Goal: Task Accomplishment & Management: Manage account settings

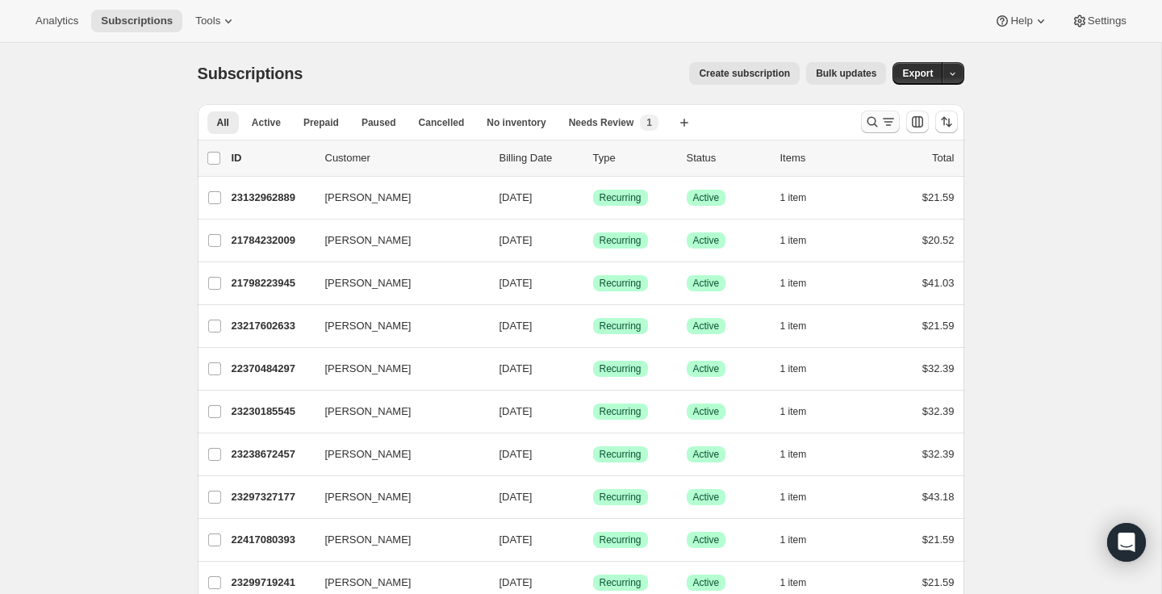
click at [883, 122] on icon "Search and filter results" at bounding box center [889, 122] width 16 height 16
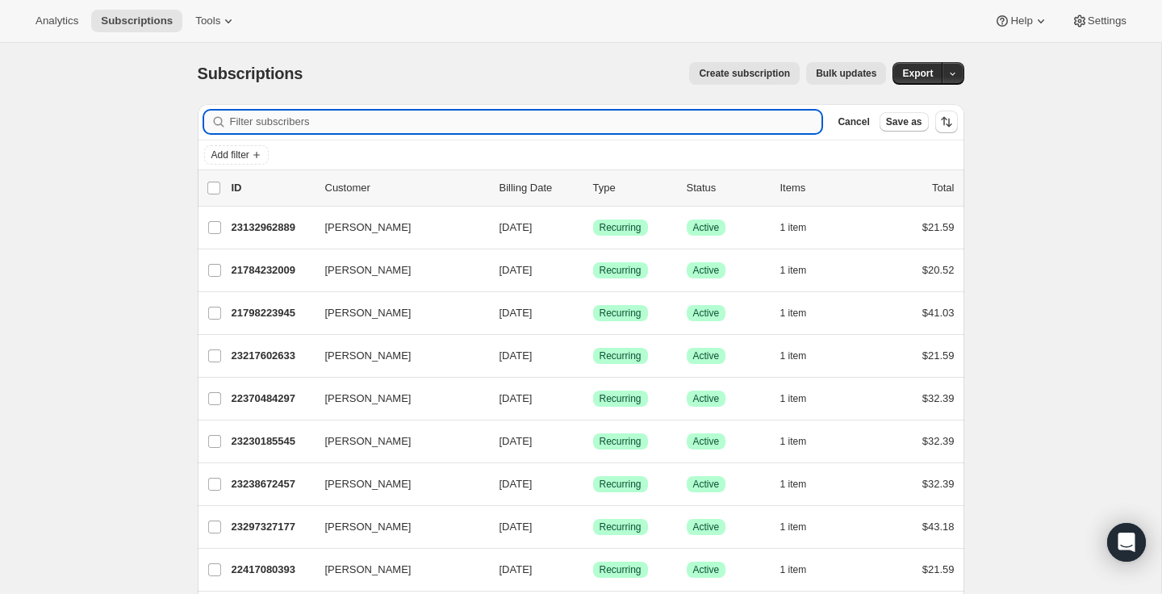
paste input "[EMAIL_ADDRESS][DOMAIN_NAME]"
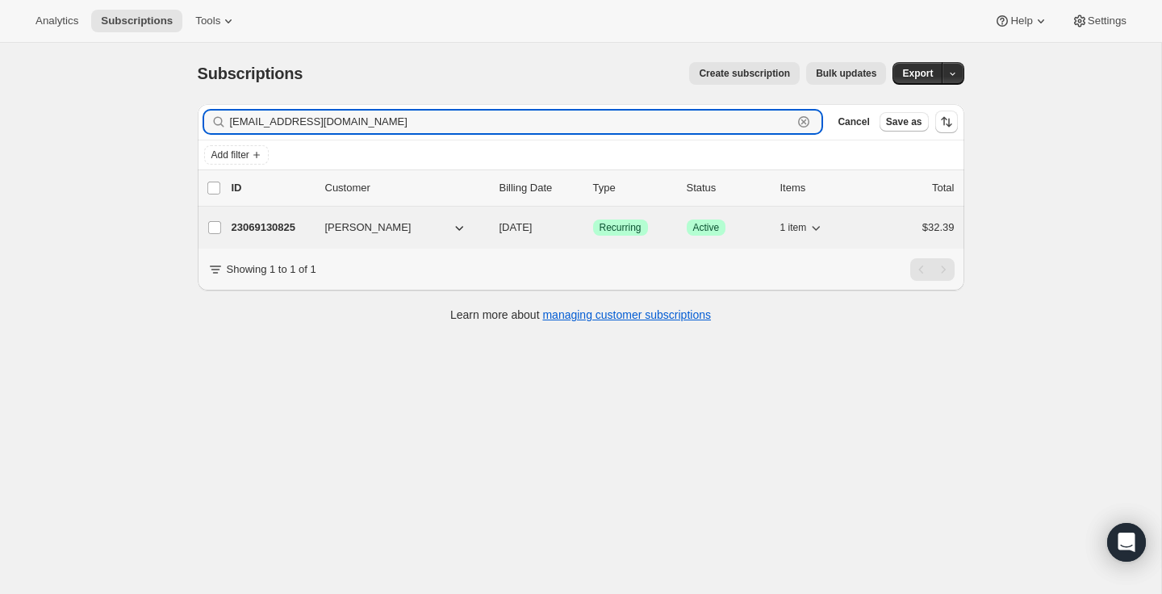
type input "[EMAIL_ADDRESS][DOMAIN_NAME]"
click at [420, 226] on button "[PERSON_NAME]" at bounding box center [396, 228] width 161 height 26
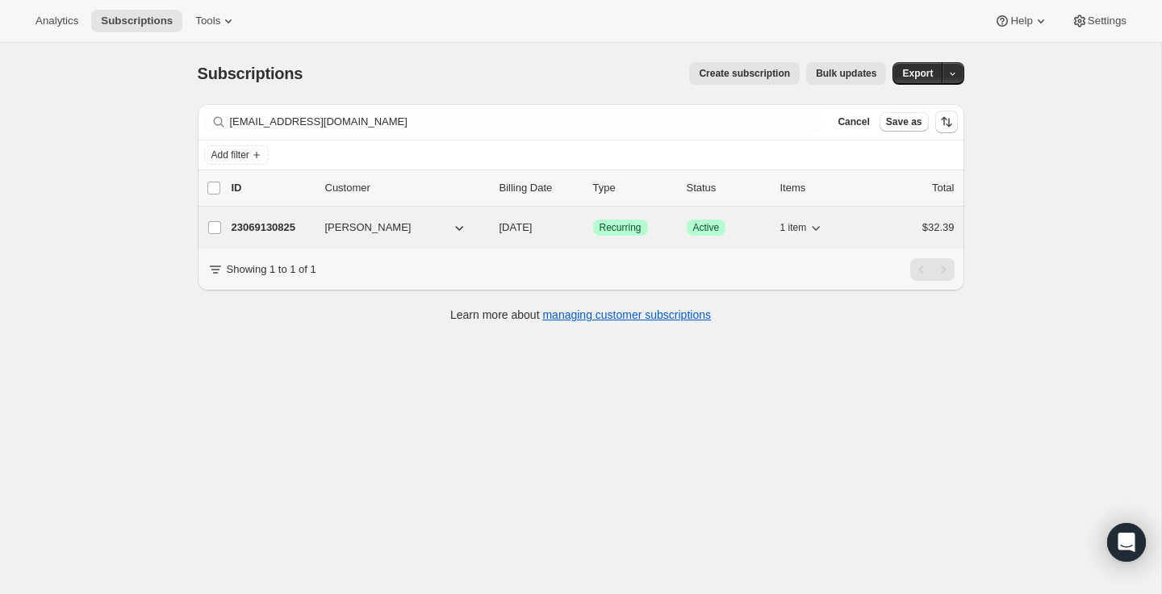
click at [277, 228] on p "23069130825" at bounding box center [272, 228] width 81 height 16
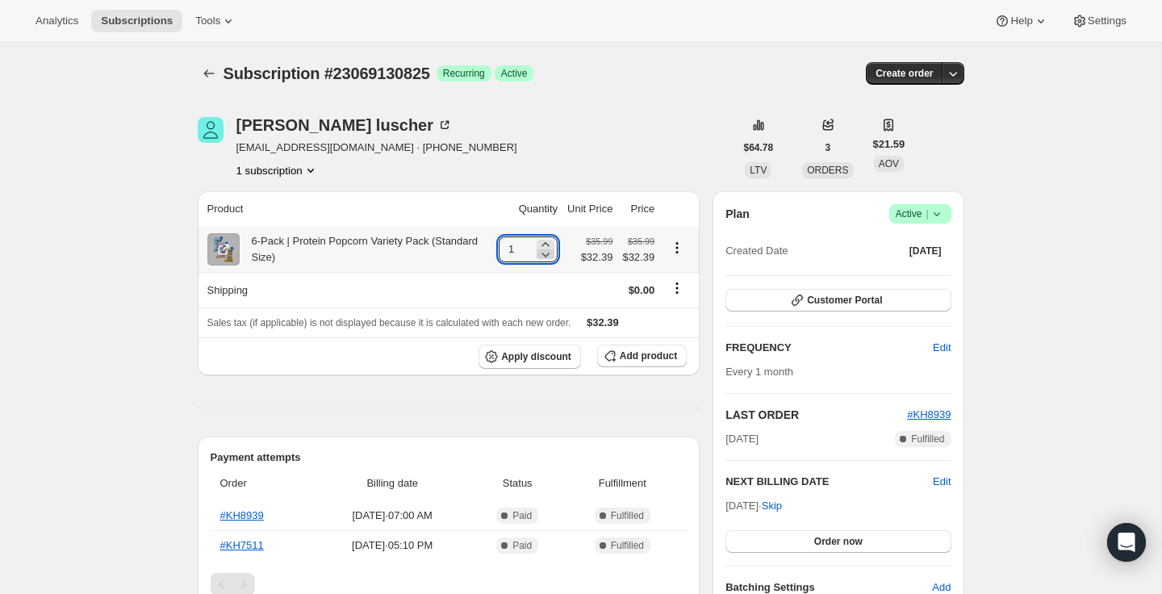
click at [543, 254] on icon at bounding box center [546, 254] width 16 height 16
type input "0"
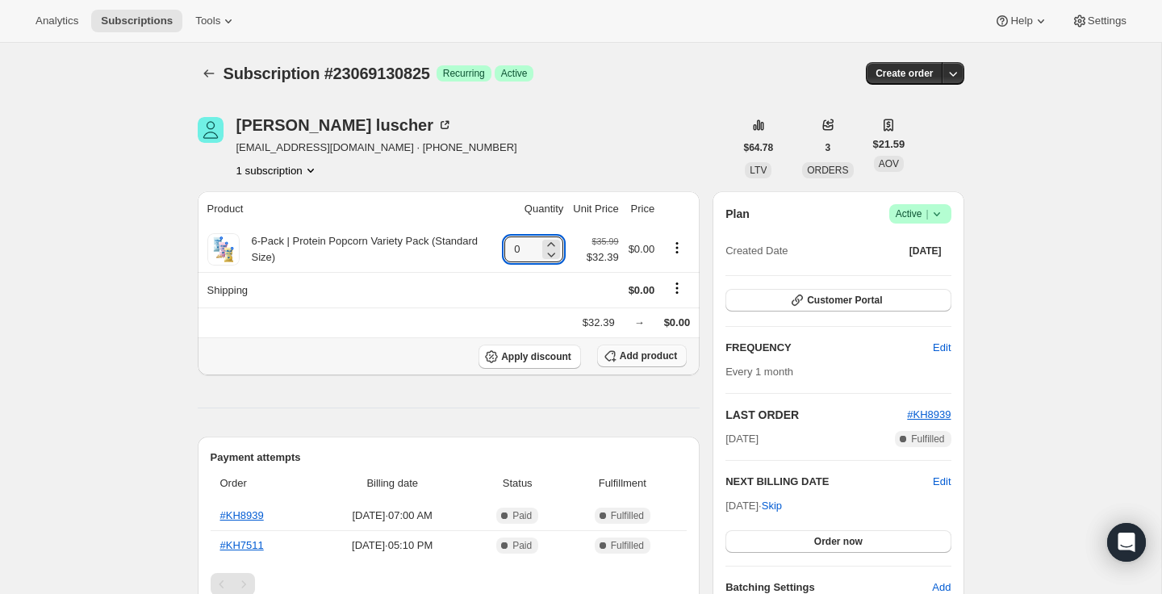
click at [646, 358] on span "Add product" at bounding box center [648, 356] width 57 height 13
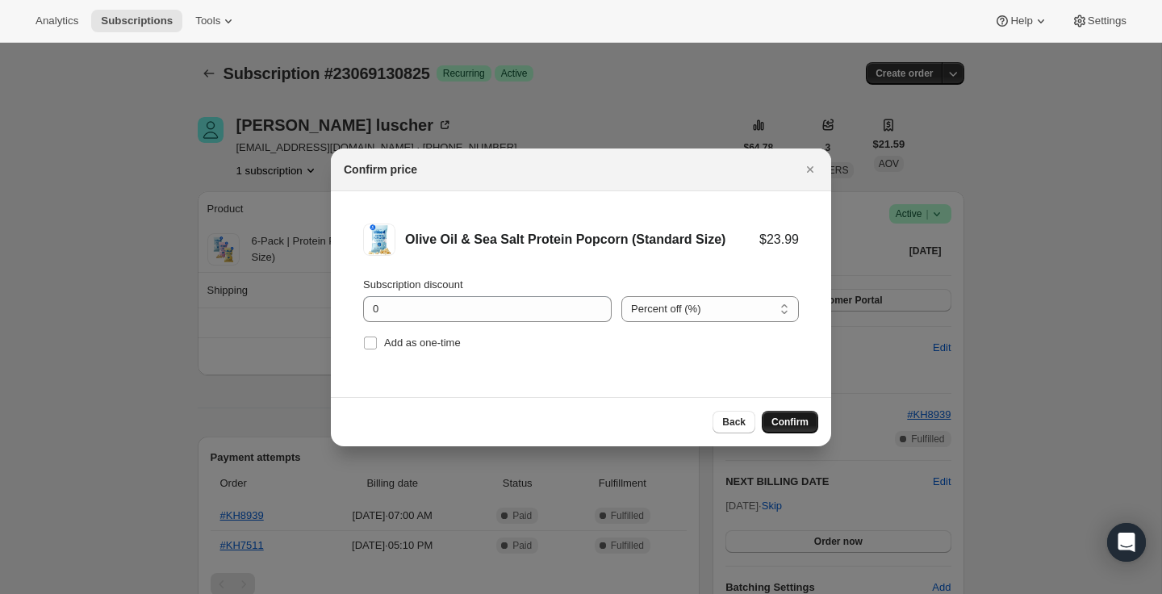
click at [777, 426] on span "Confirm" at bounding box center [790, 422] width 37 height 13
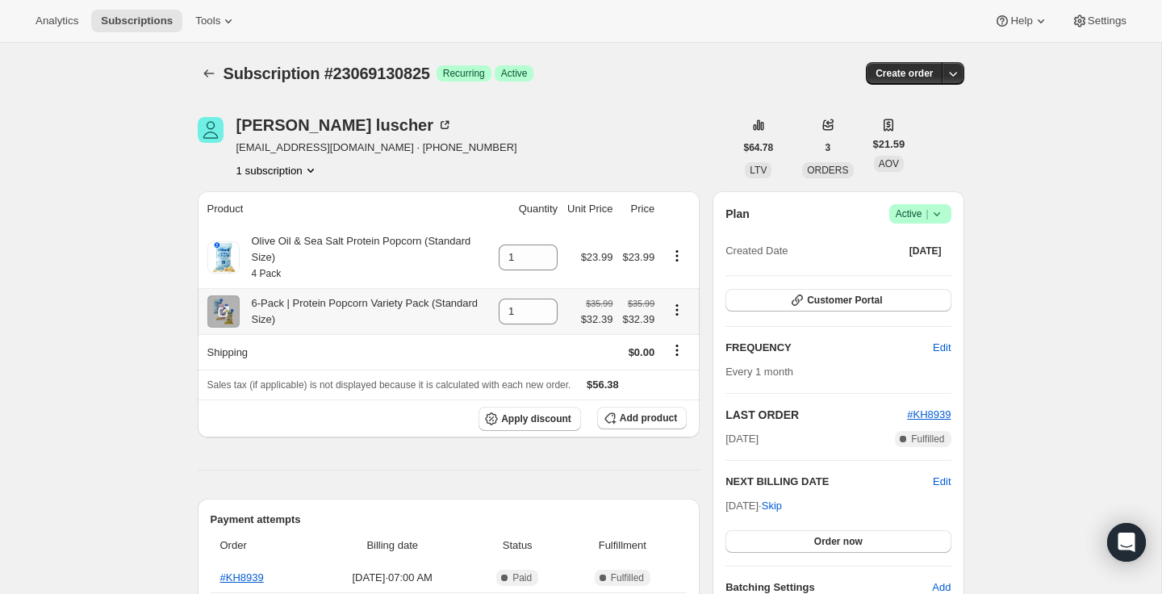
click at [676, 315] on icon "Product actions" at bounding box center [677, 310] width 16 height 16
click at [544, 316] on icon at bounding box center [546, 316] width 16 height 16
type input "0"
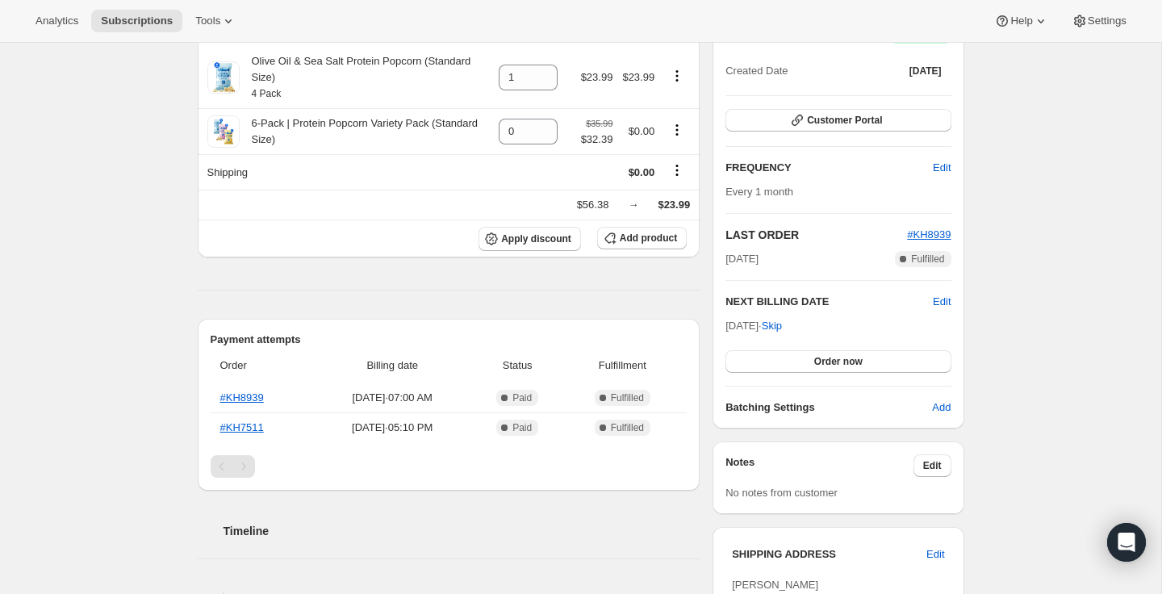
scroll to position [183, 0]
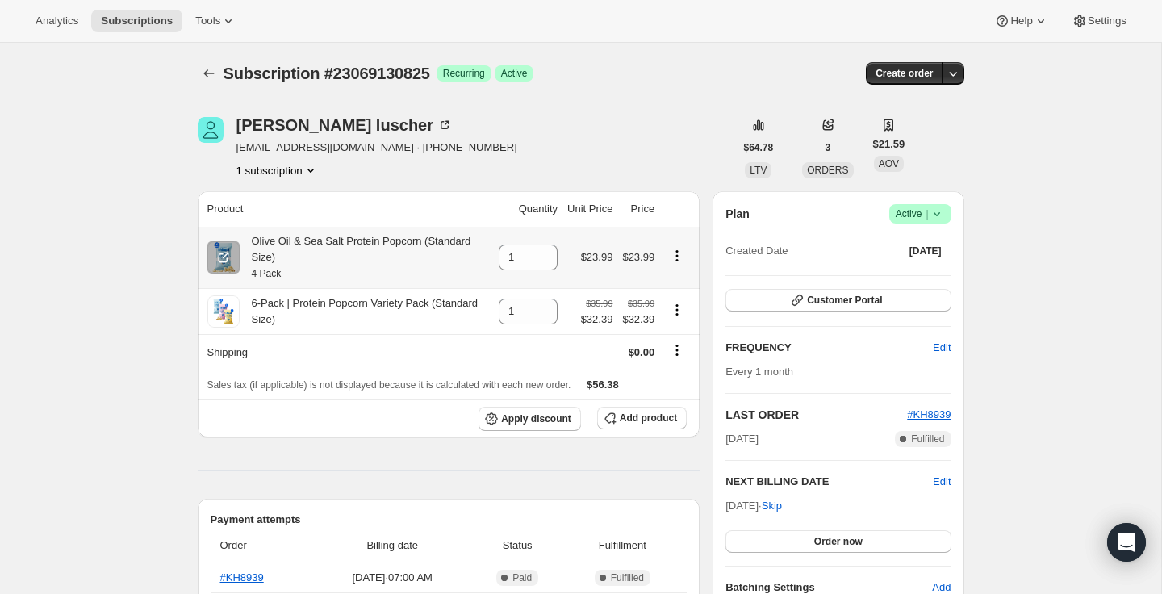
click at [672, 258] on icon "Product actions" at bounding box center [677, 256] width 16 height 16
click at [563, 350] on td at bounding box center [590, 352] width 55 height 36
click at [672, 319] on button "Product actions" at bounding box center [677, 310] width 26 height 18
click at [665, 341] on span "Remove" at bounding box center [665, 342] width 39 height 12
type input "0"
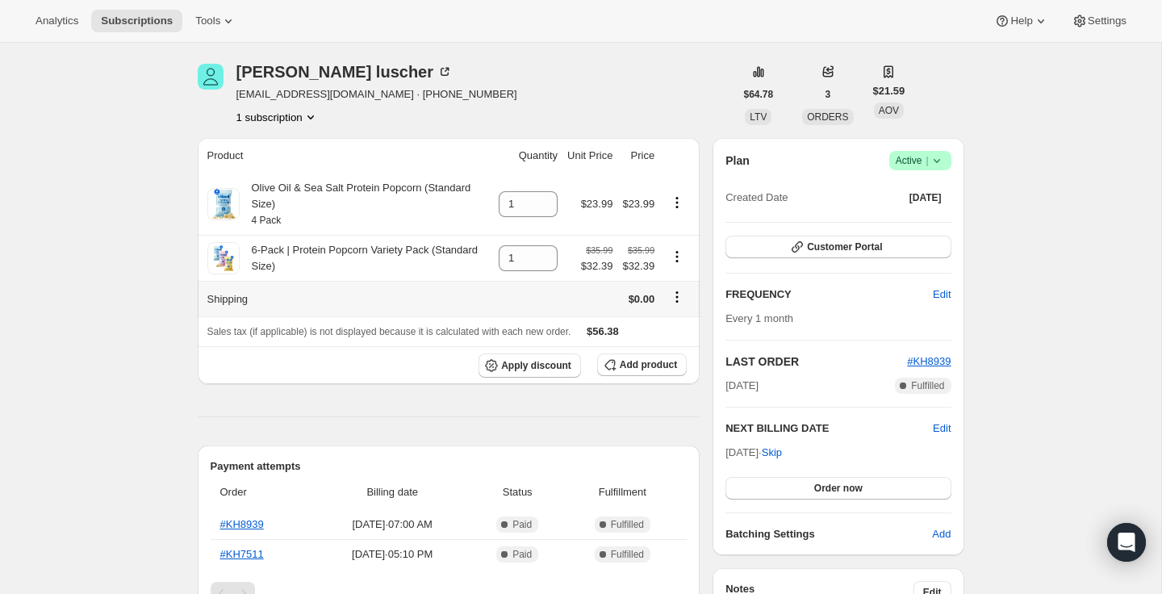
scroll to position [57, 0]
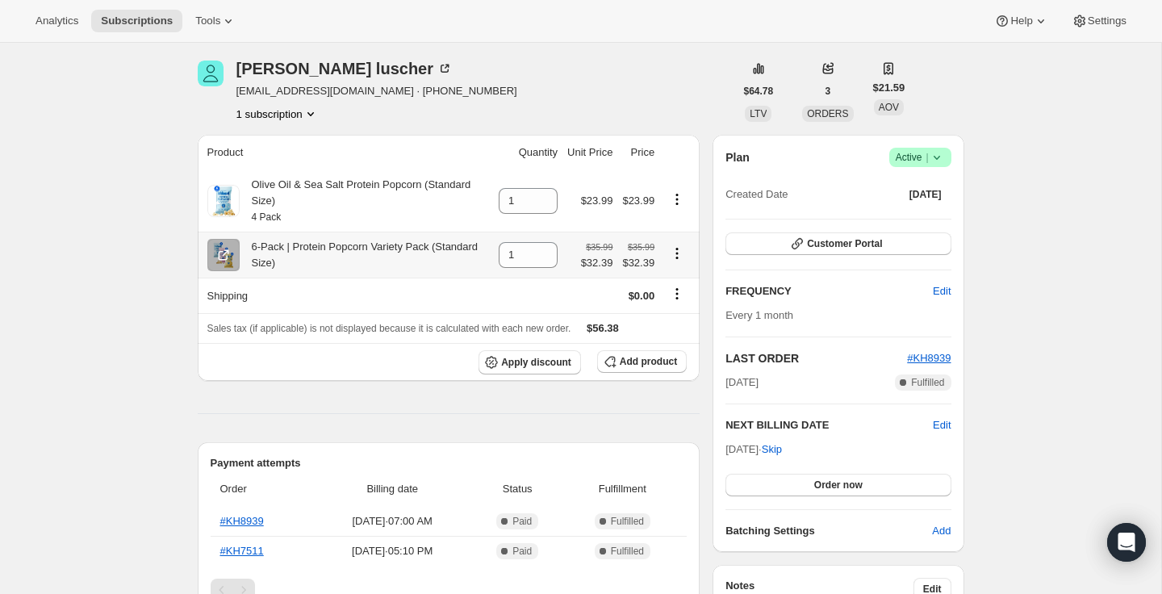
click at [677, 255] on icon "Product actions" at bounding box center [677, 253] width 16 height 16
click at [675, 320] on span "Swap variant" at bounding box center [676, 313] width 61 height 16
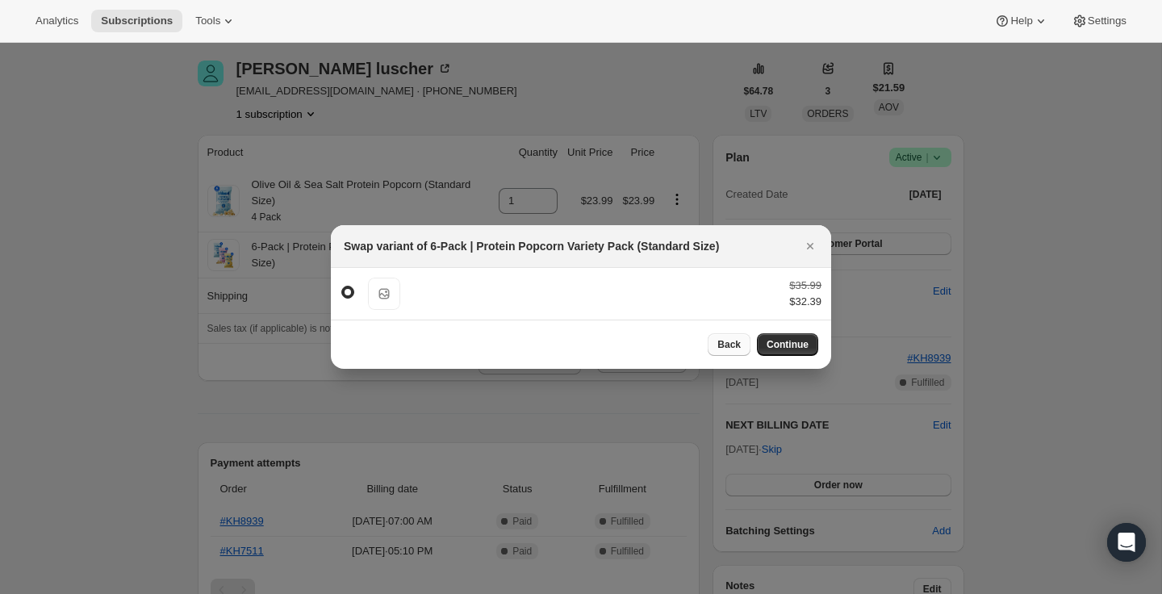
click at [730, 346] on span "Back" at bounding box center [729, 344] width 23 height 13
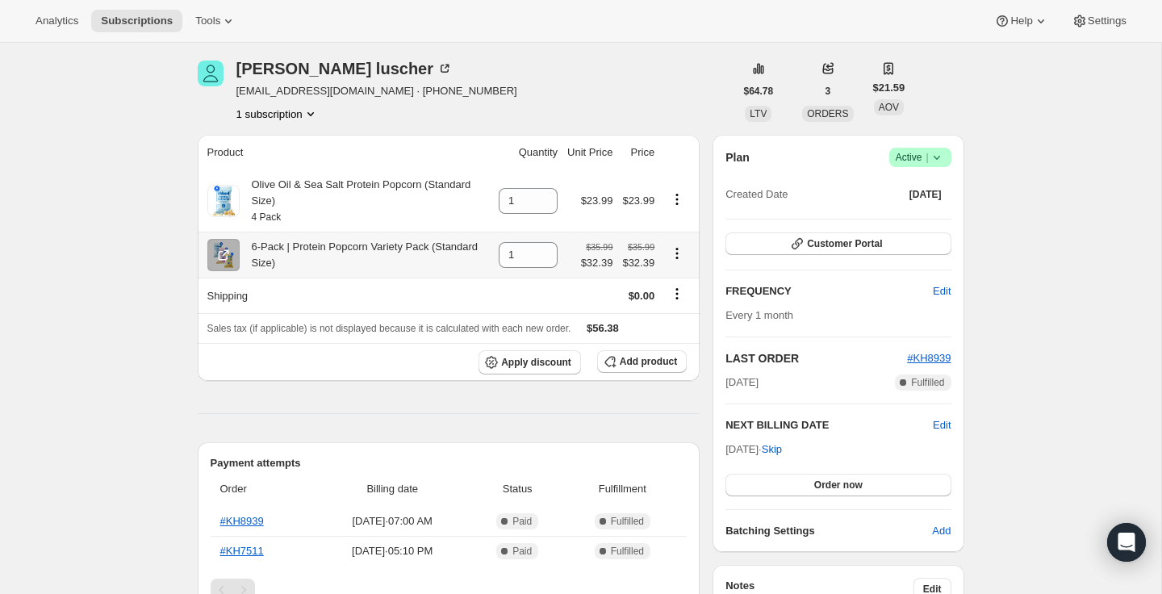
click at [651, 252] on small "$35.99" at bounding box center [641, 247] width 27 height 10
click at [680, 256] on icon "Product actions" at bounding box center [677, 253] width 16 height 16
click at [674, 280] on span "Remove" at bounding box center [665, 285] width 39 height 12
type input "0"
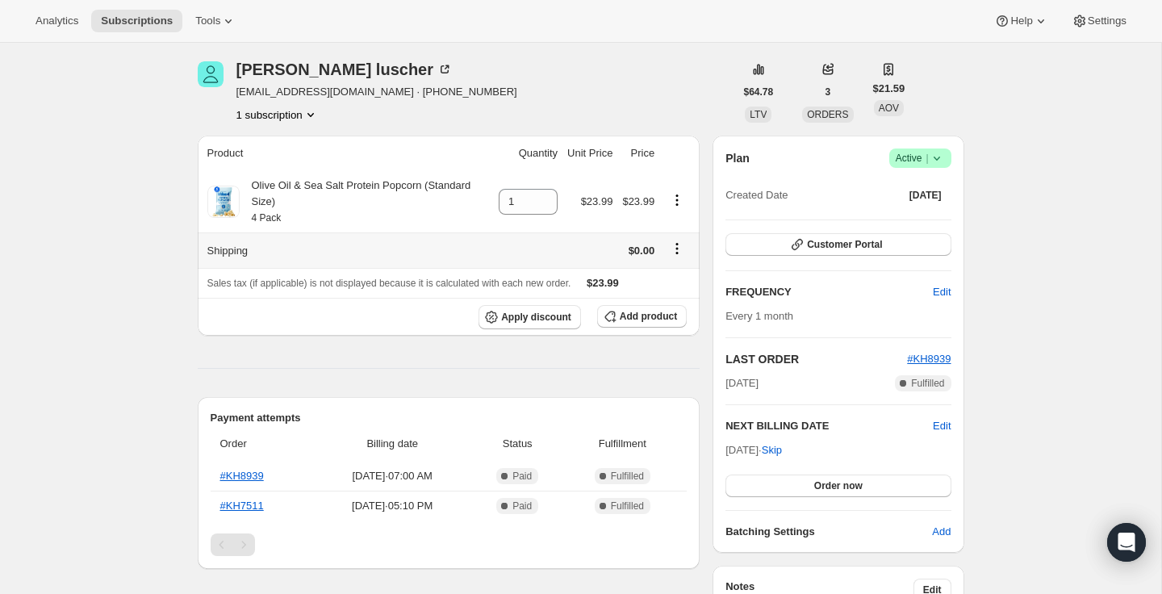
scroll to position [60, 0]
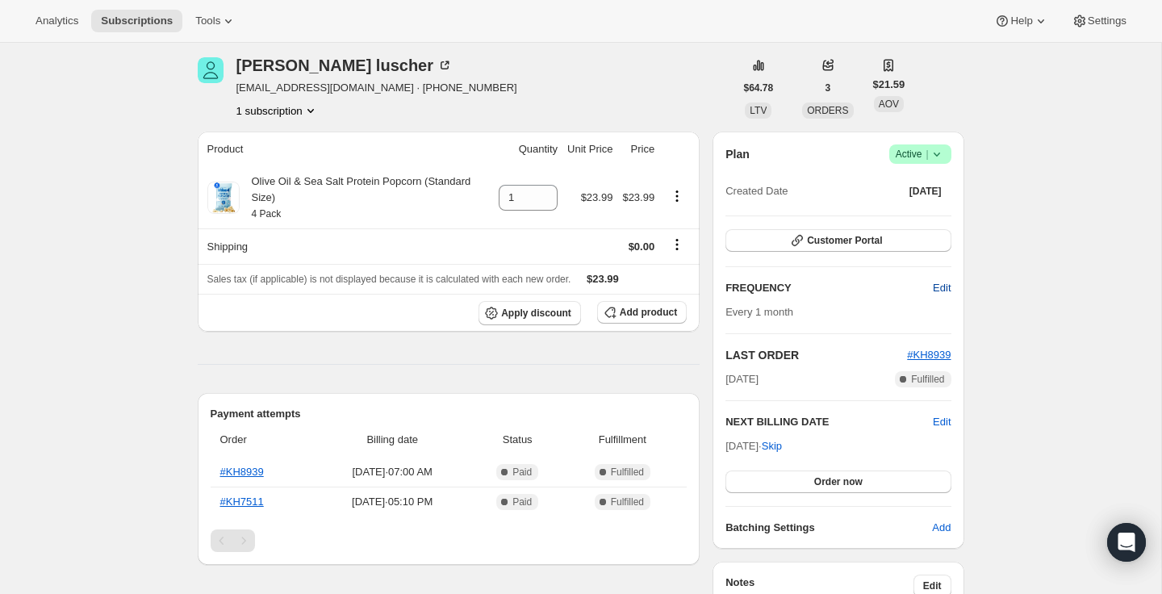
click at [938, 297] on button "Edit" at bounding box center [941, 288] width 37 height 26
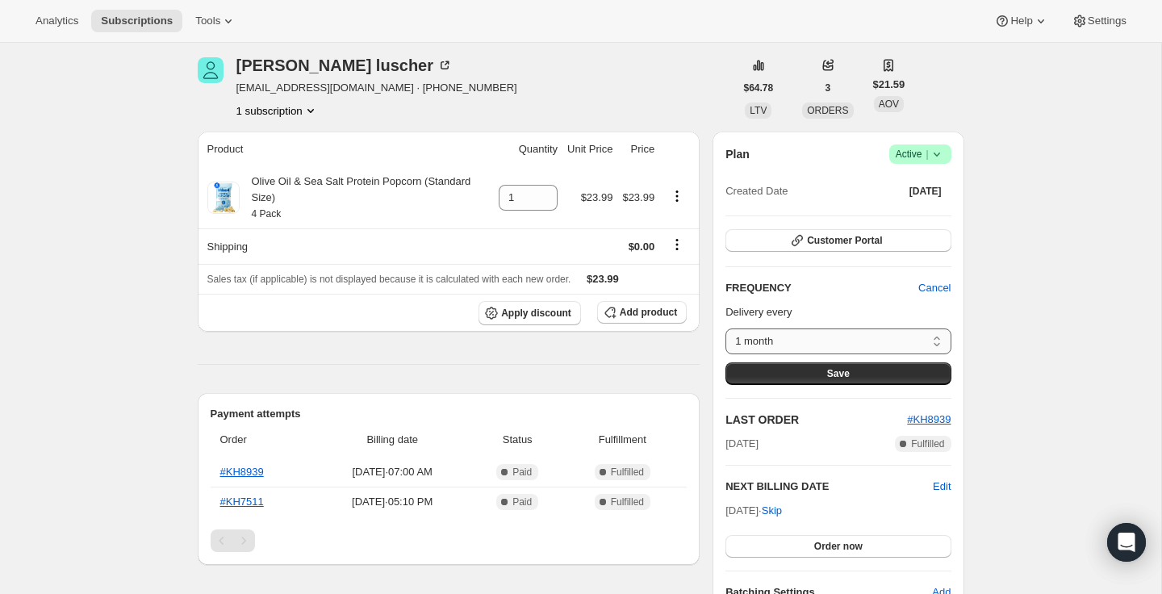
click at [881, 337] on select "1 month 2 months 3 months Custom..." at bounding box center [838, 342] width 225 height 26
select select "custom"
click at [726, 329] on select "1 month 2 months 3 months Custom..." at bounding box center [838, 342] width 225 height 26
select select "MONTH"
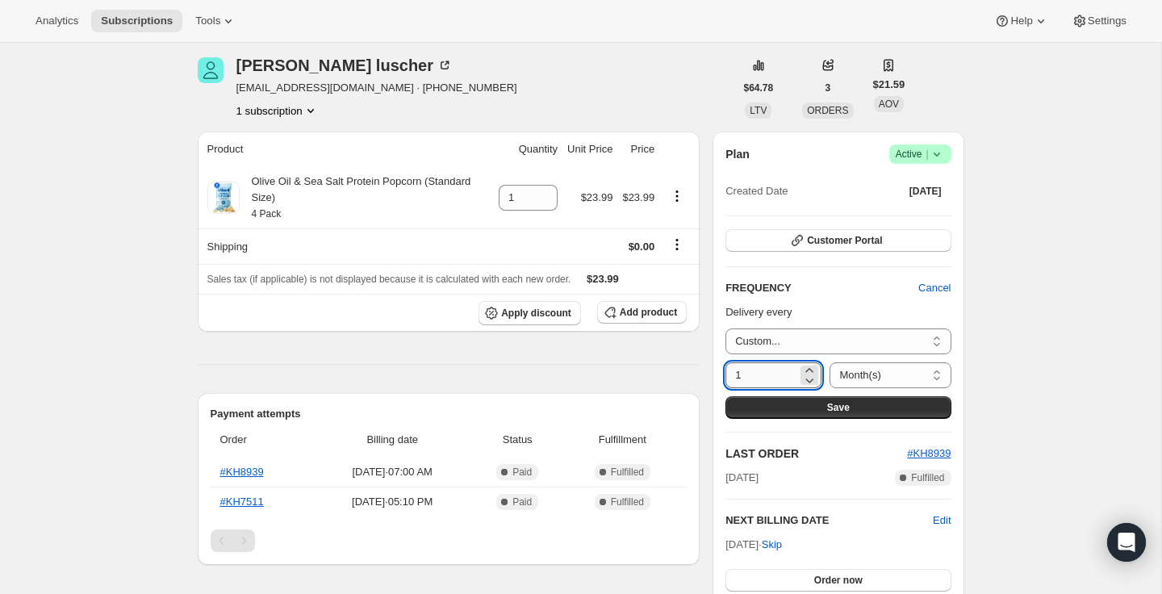
click at [764, 374] on input "1" at bounding box center [762, 375] width 72 height 26
click at [806, 372] on icon at bounding box center [810, 380] width 16 height 16
click at [806, 370] on icon at bounding box center [810, 370] width 16 height 16
type input "2"
click at [845, 263] on div "Plan Success Active | Created Date Aug 24, 2025 Customer Portal FREQUENCY Cance…" at bounding box center [838, 389] width 225 height 490
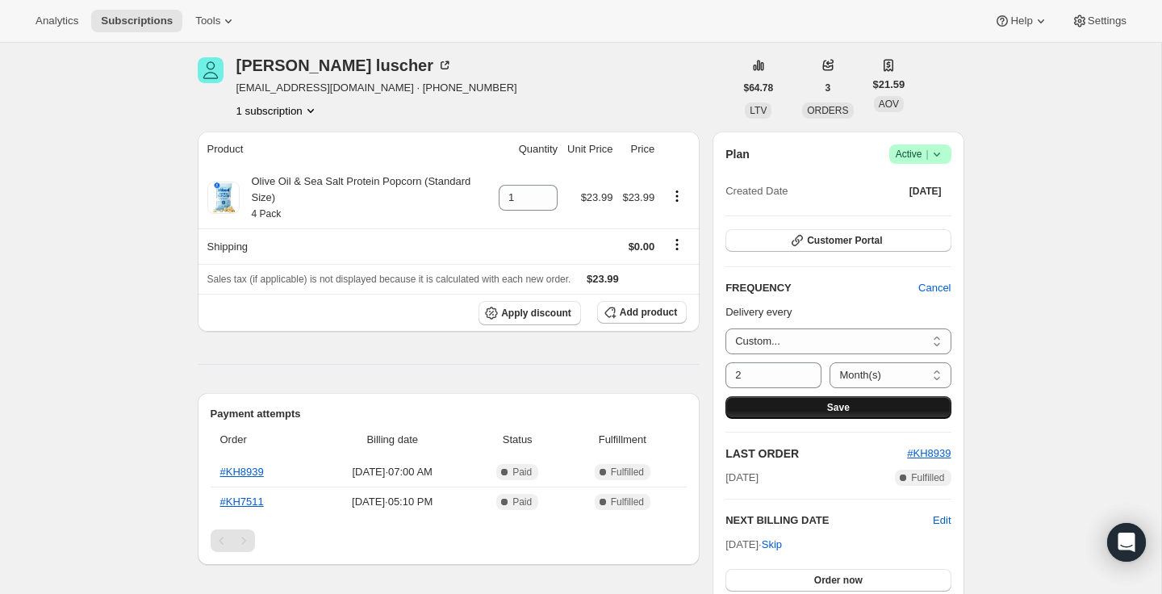
click at [819, 410] on button "Save" at bounding box center [838, 407] width 225 height 23
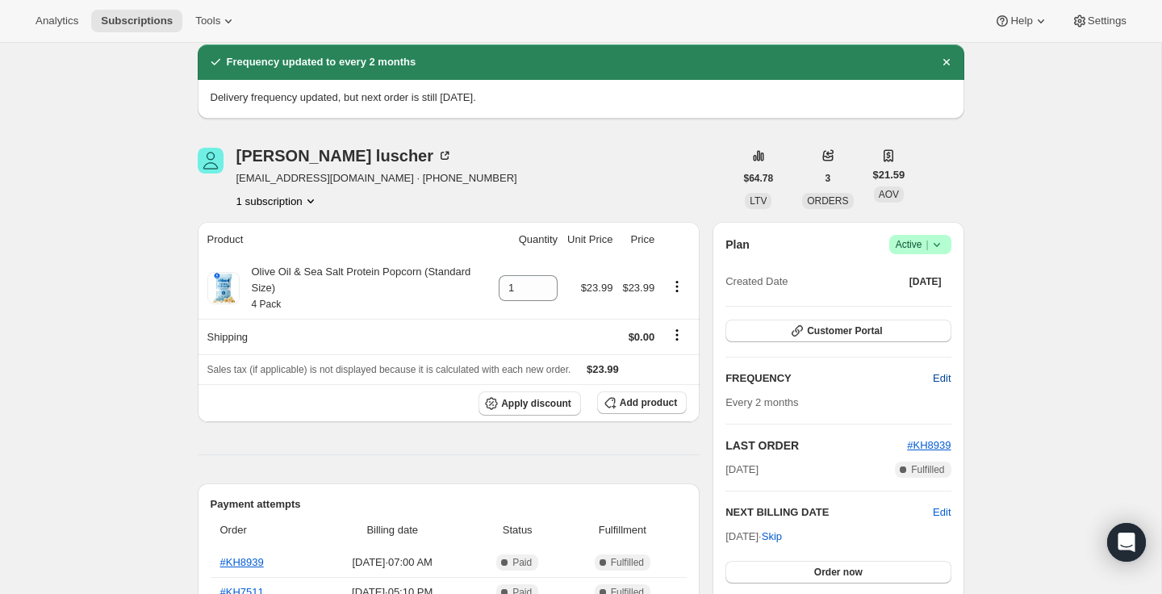
click at [936, 376] on span "Edit" at bounding box center [942, 379] width 18 height 16
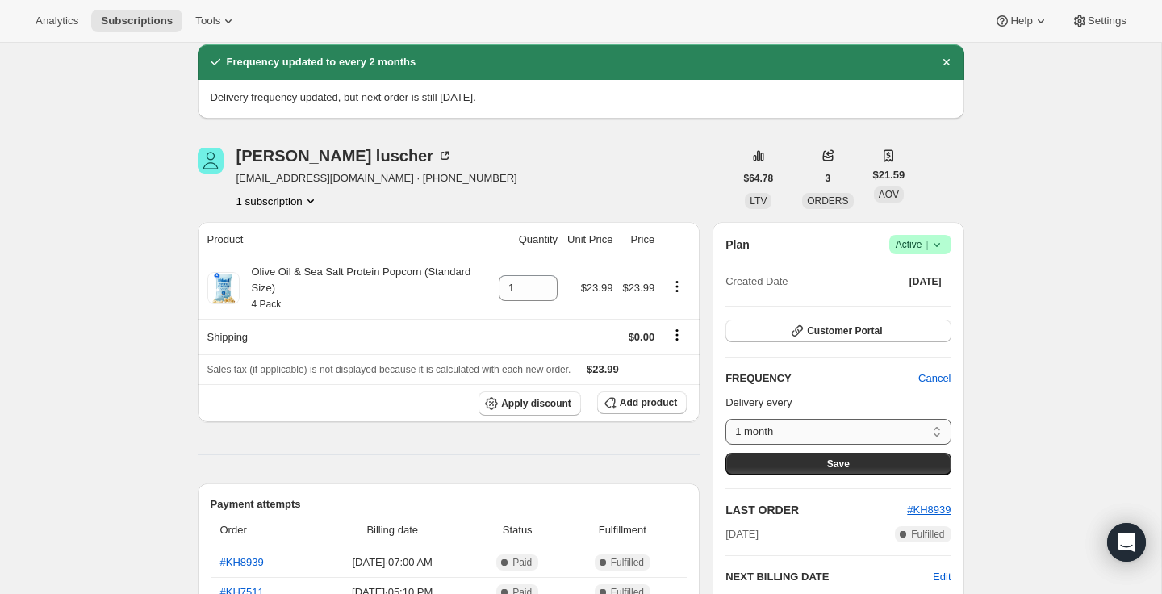
click at [841, 433] on select "1 month 2 months 3 months Custom..." at bounding box center [838, 432] width 225 height 26
click at [726, 419] on select "1 month 2 months 3 months Custom..." at bounding box center [838, 432] width 225 height 26
click at [832, 464] on span "Save" at bounding box center [838, 464] width 23 height 13
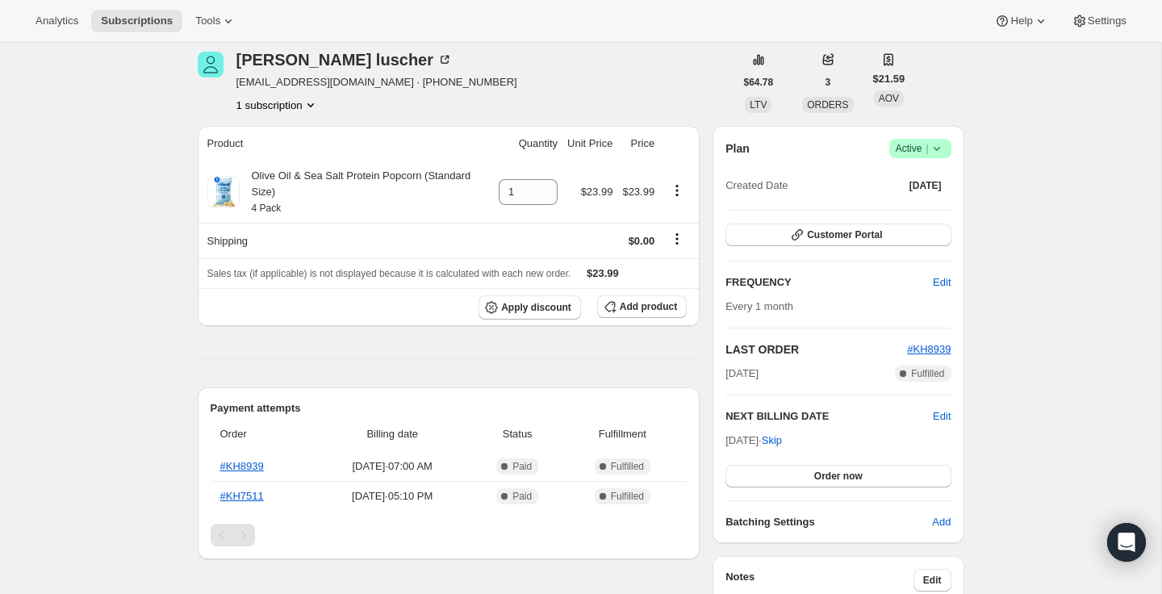
scroll to position [249, 0]
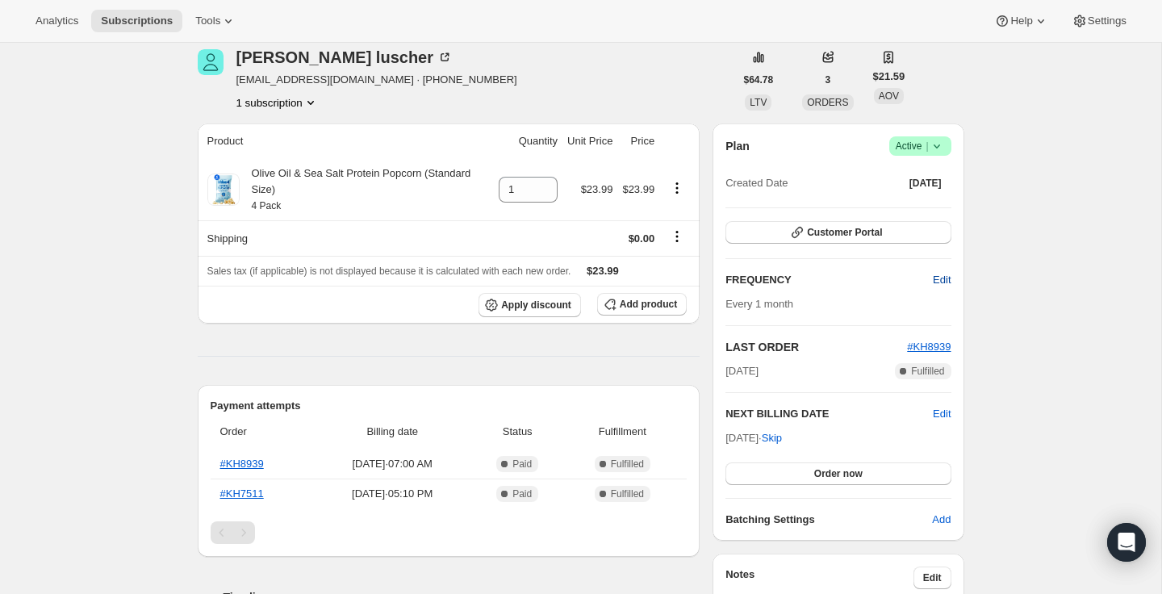
click at [934, 285] on span "Edit" at bounding box center [942, 280] width 18 height 16
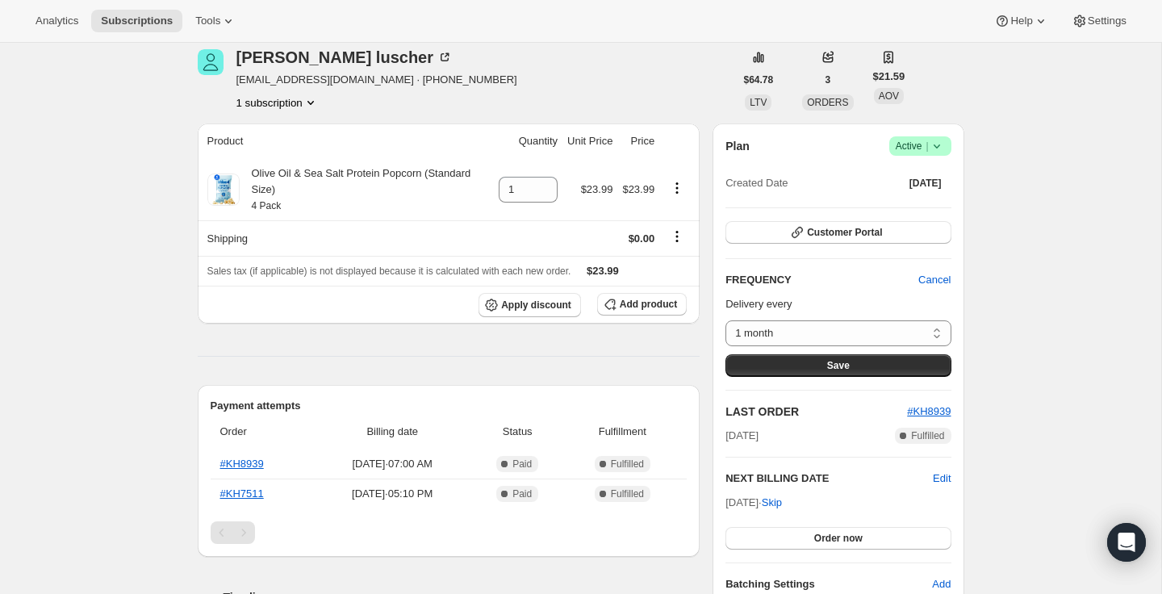
click at [1006, 316] on div "Subscription #23069130825. This page is ready Subscription #23069130825 Success…" at bounding box center [581, 519] width 1162 height 1451
click at [942, 481] on span "Edit" at bounding box center [942, 479] width 18 height 16
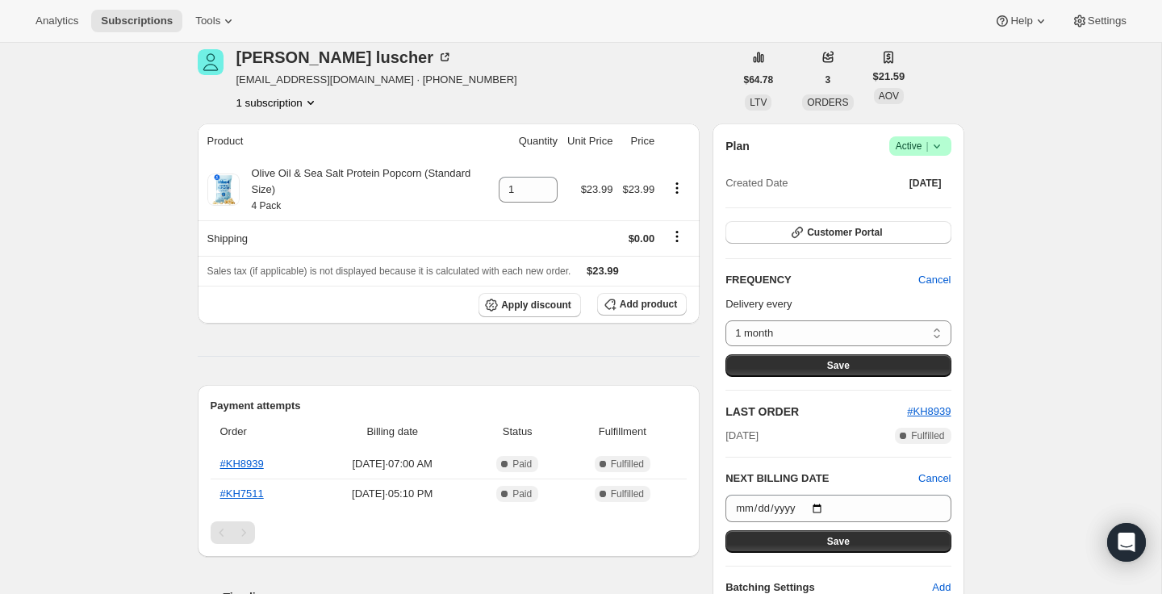
click at [1000, 481] on div "Subscription #23069130825. This page is ready Subscription #23069130825 Success…" at bounding box center [581, 519] width 1162 height 1451
click at [928, 483] on span "Cancel" at bounding box center [935, 479] width 32 height 16
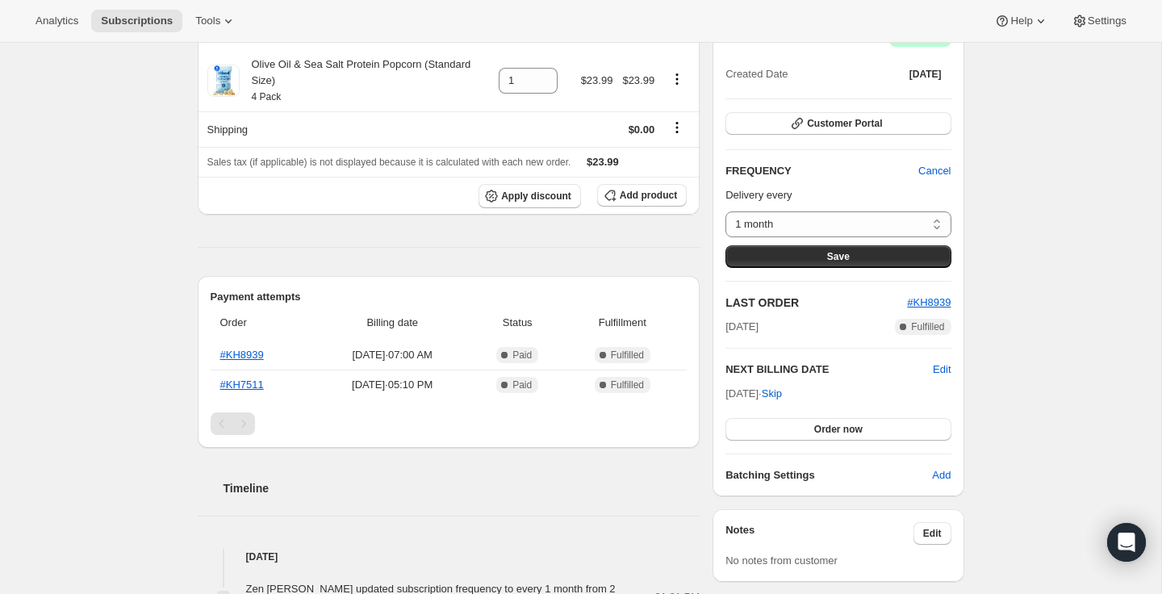
scroll to position [365, 0]
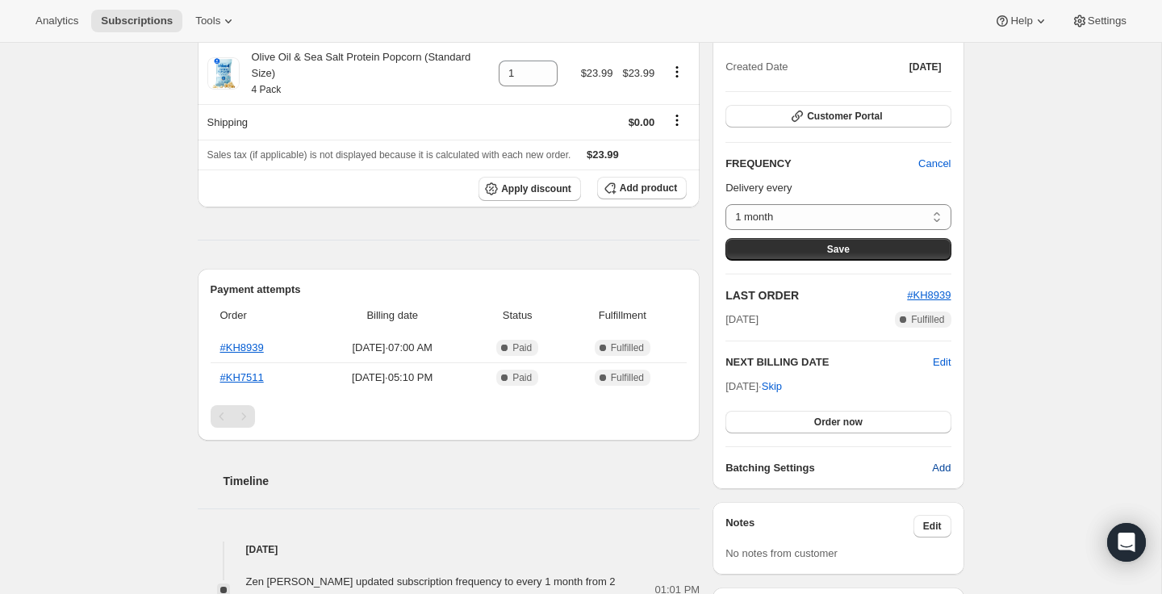
click at [940, 470] on span "Add" at bounding box center [941, 468] width 19 height 16
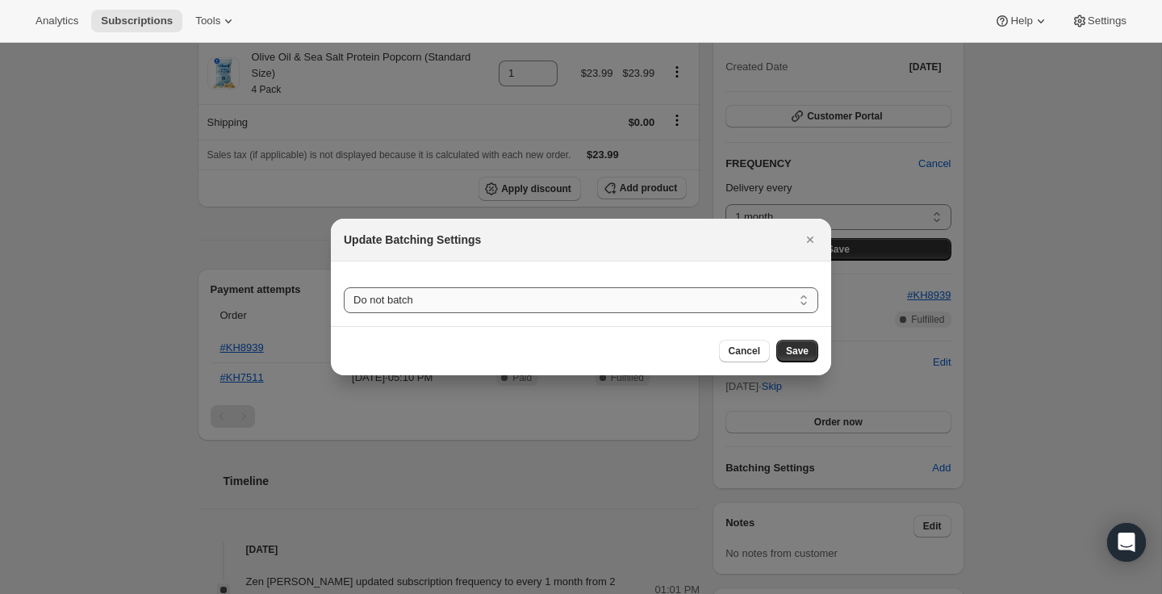
click at [724, 305] on select "Do not batch Weekly Monthly Yearly" at bounding box center [581, 300] width 475 height 26
select select "MONTHDAY"
click at [344, 287] on select "Do not batch Weekly Monthly Yearly" at bounding box center [581, 300] width 475 height 26
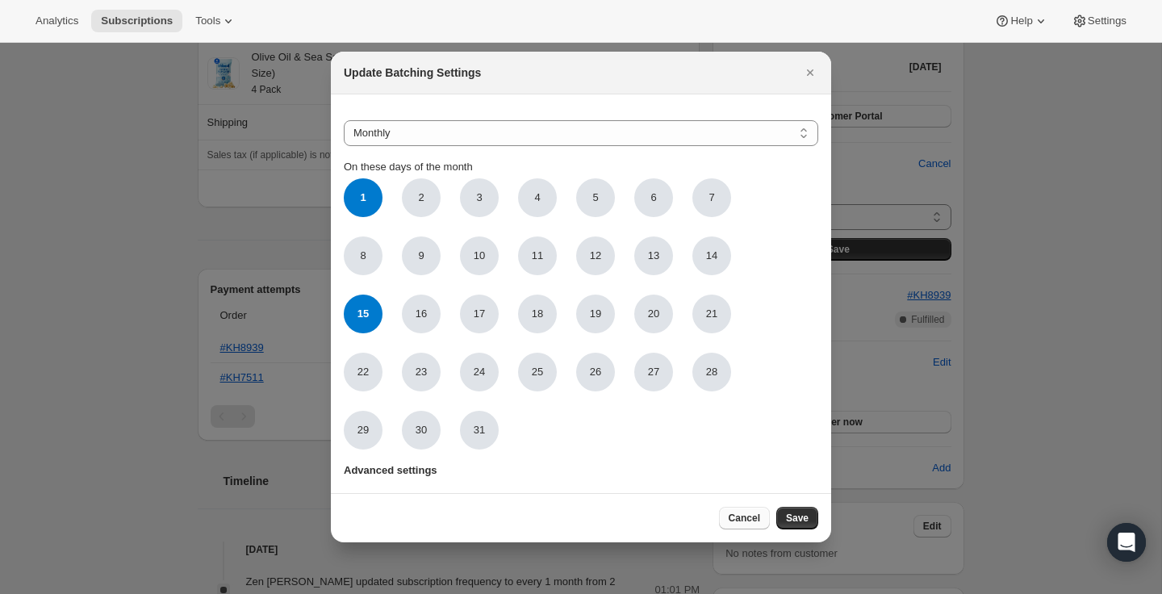
click at [757, 519] on span "Cancel" at bounding box center [744, 518] width 31 height 13
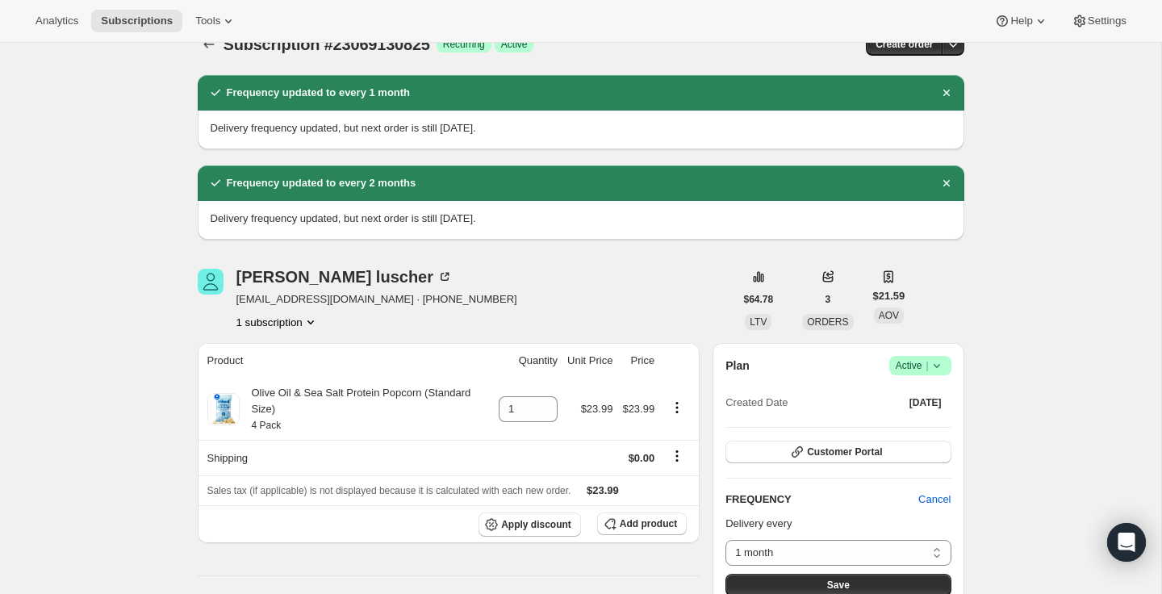
scroll to position [0, 0]
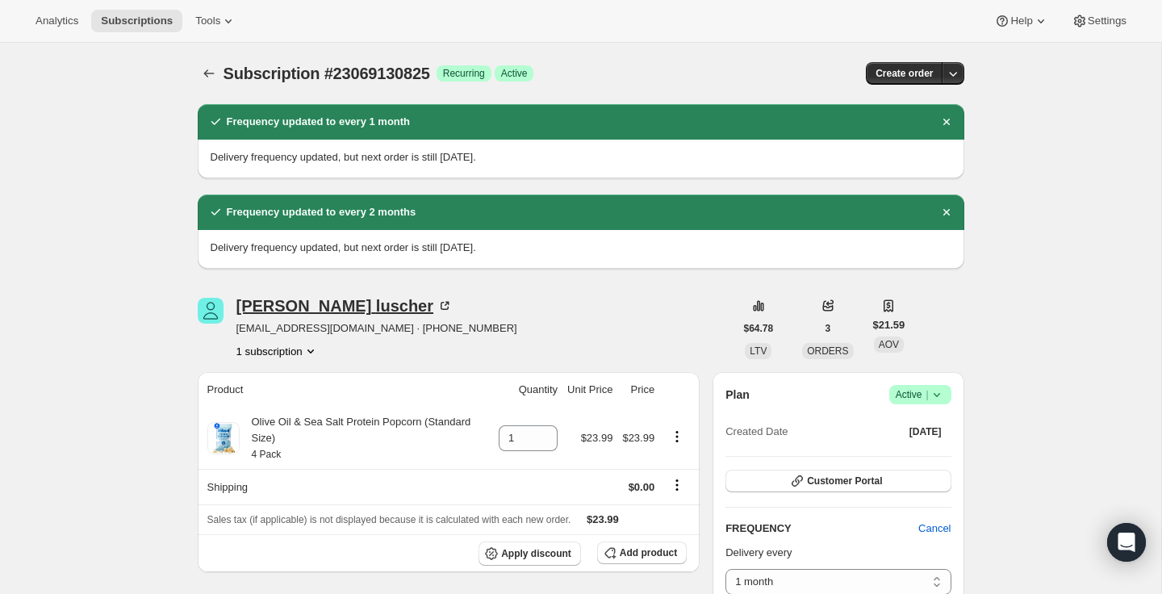
click at [445, 304] on icon at bounding box center [447, 304] width 5 height 5
